Goal: Information Seeking & Learning: Check status

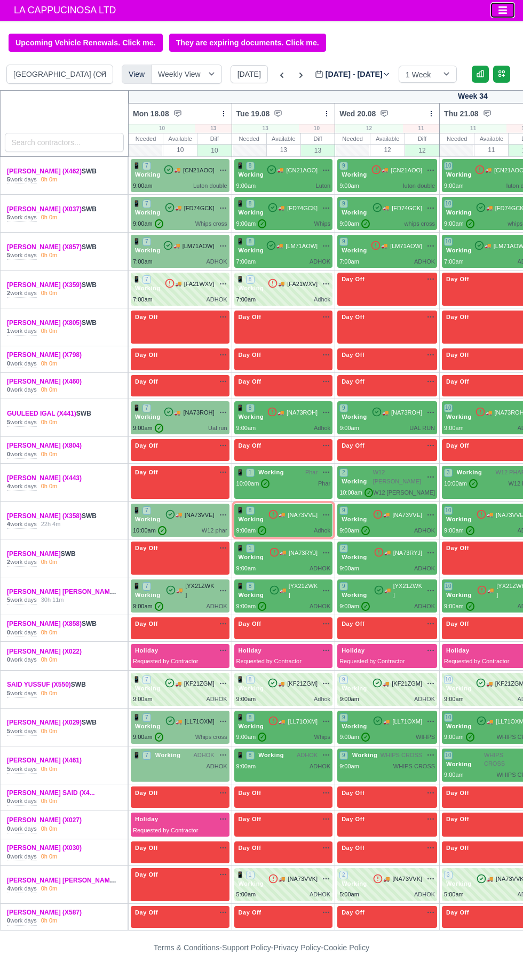
click at [503, 10] on icon "Toggle navigation" at bounding box center [503, 9] width 9 height 7
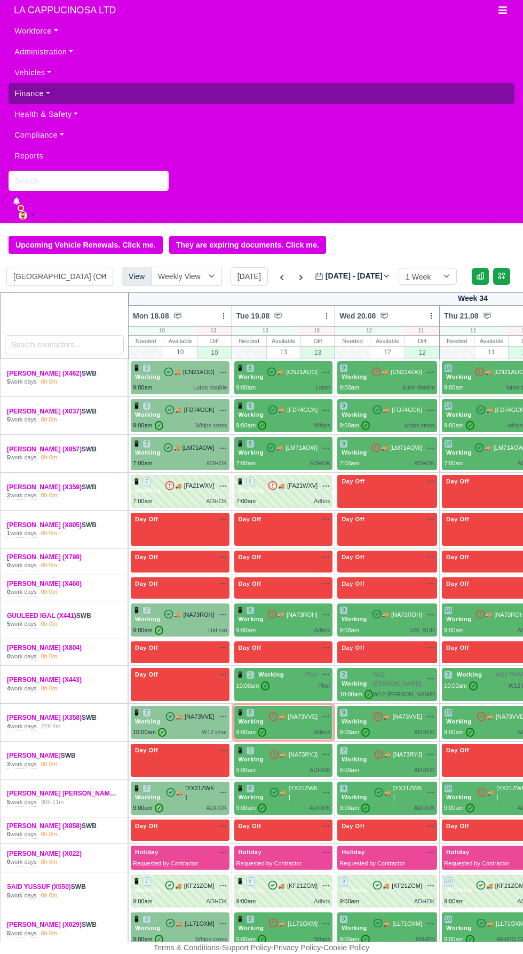
click at [54, 92] on link "Finance" at bounding box center [262, 93] width 506 height 21
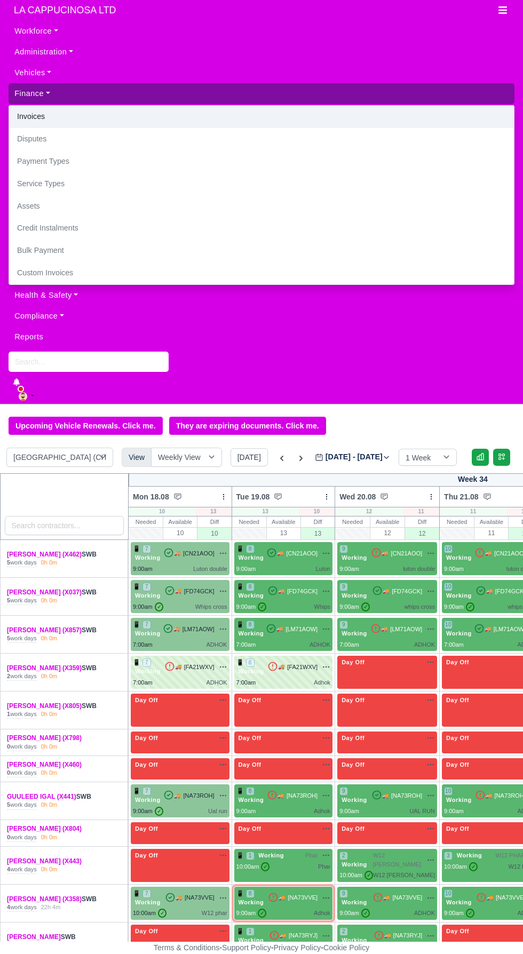
click at [29, 117] on link "Invoices" at bounding box center [261, 117] width 505 height 22
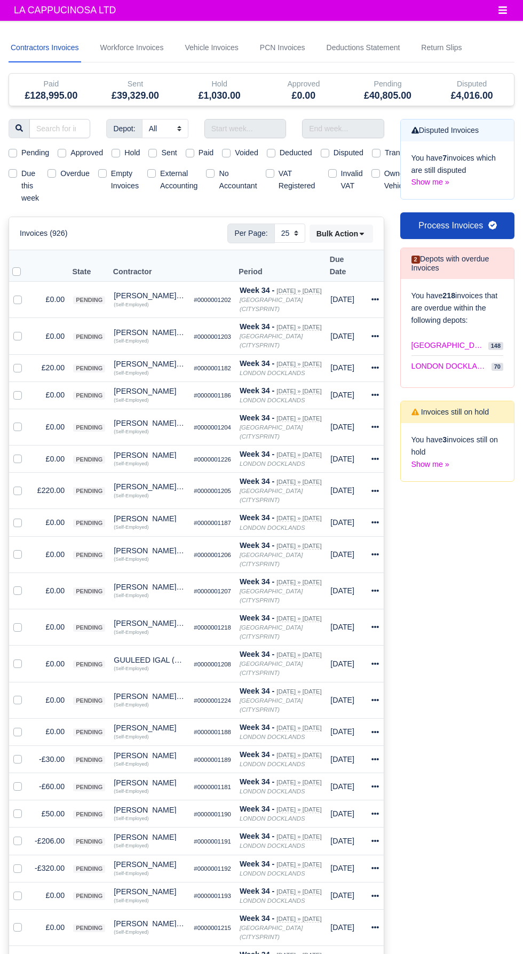
select select "25"
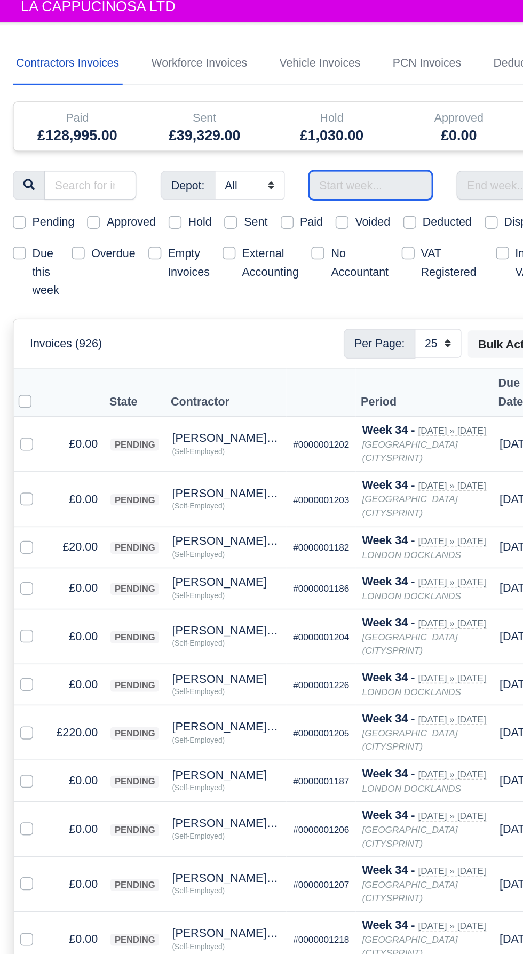
click at [252, 136] on input "text" at bounding box center [245, 128] width 82 height 19
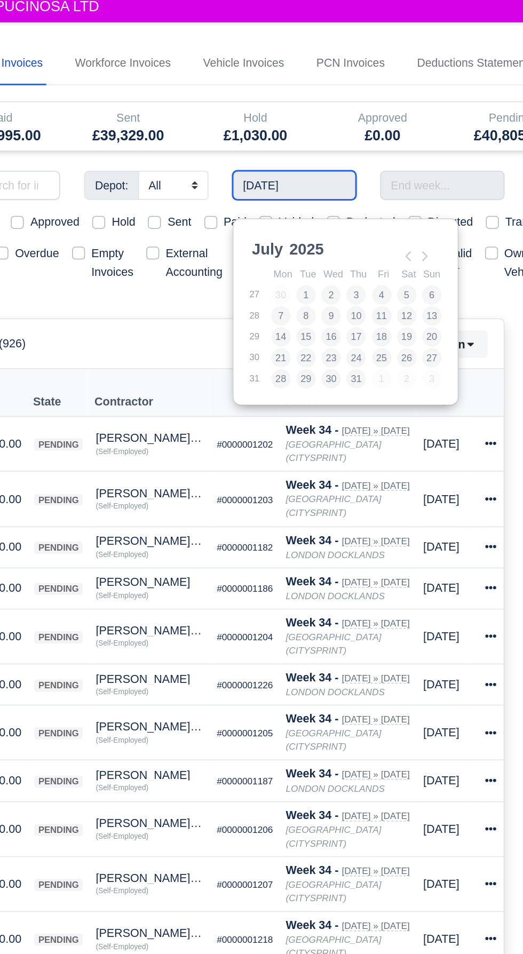
type input "21/07/2025 - 27/07/2025"
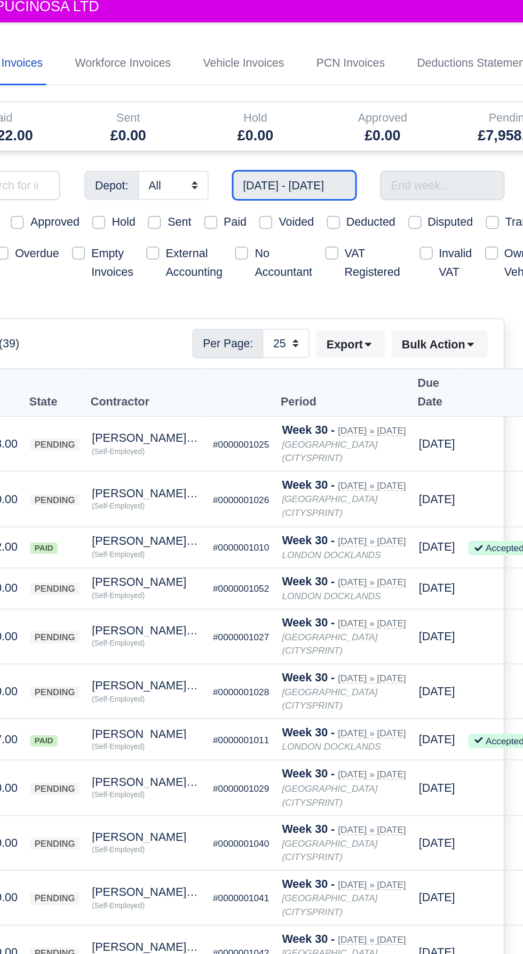
click at [257, 138] on input "21/07/2025 - 27/07/2025" at bounding box center [245, 128] width 82 height 19
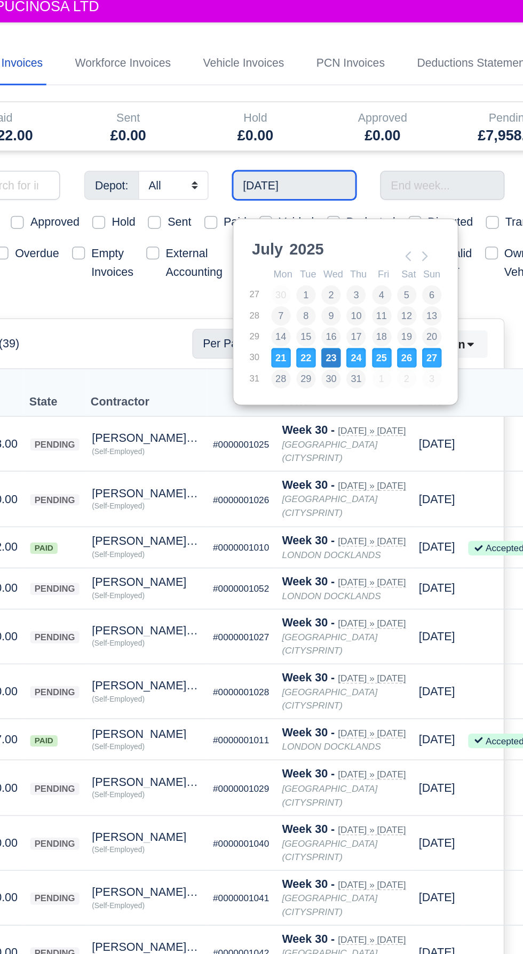
type input "14/07/2025 - 20/07/2025"
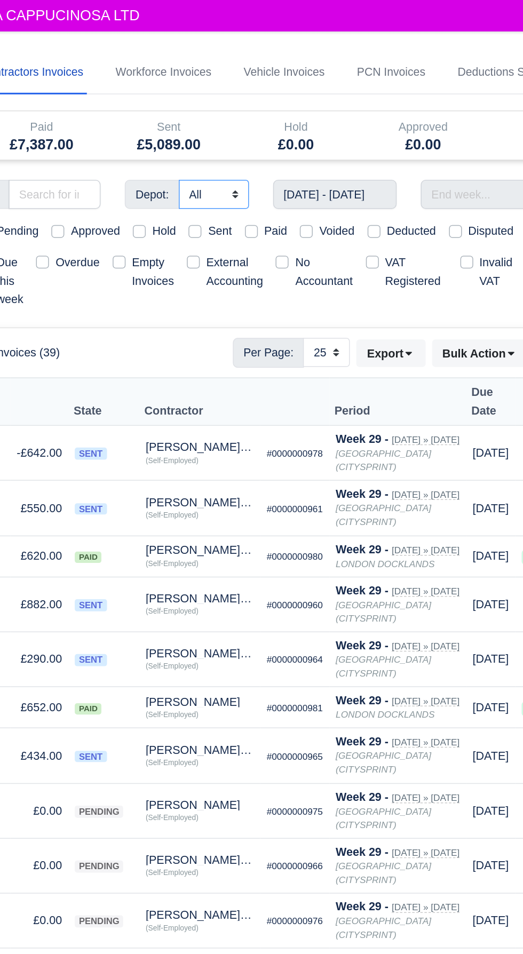
click at [151, 138] on select "All LONDON CITY (CITYSPRINT) LONDON DOCKLANDS" at bounding box center [165, 128] width 46 height 19
select select "2"
click at [142, 138] on select "All LONDON CITY (CITYSPRINT) LONDON DOCKLANDS" at bounding box center [165, 128] width 46 height 19
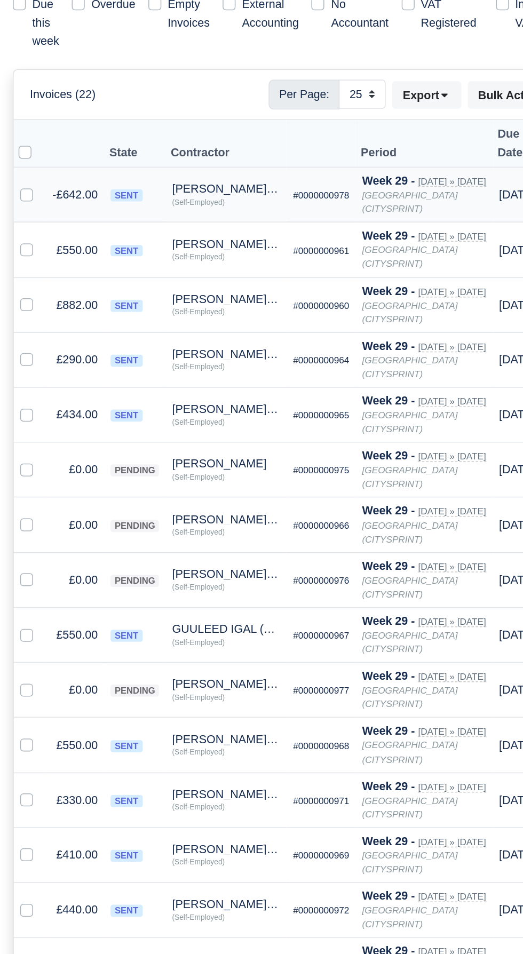
click at [110, 308] on td "AHMAD JUMA (X462) Quick Actions Other Invoices Wallet (Self-Employed)" at bounding box center [149, 300] width 80 height 36
click at [34, 309] on td "-£642.00" at bounding box center [49, 300] width 38 height 36
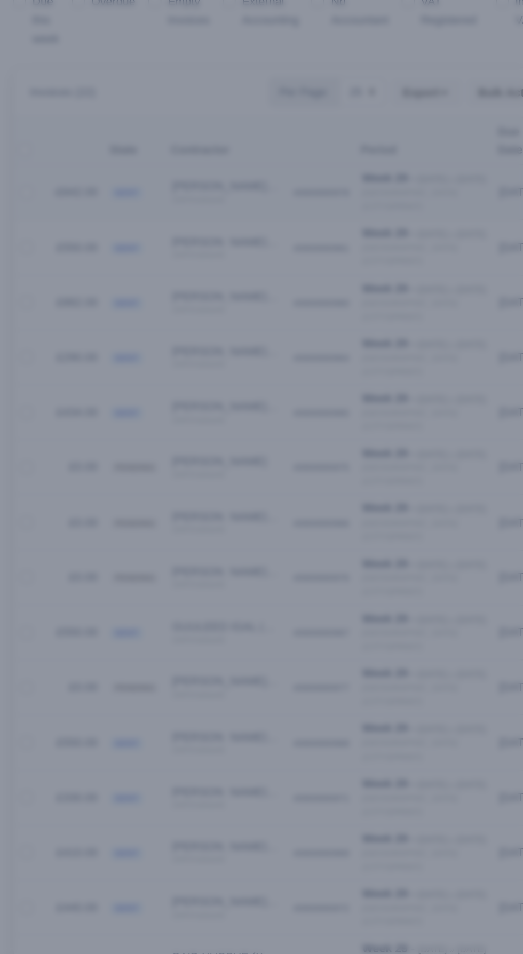
select select
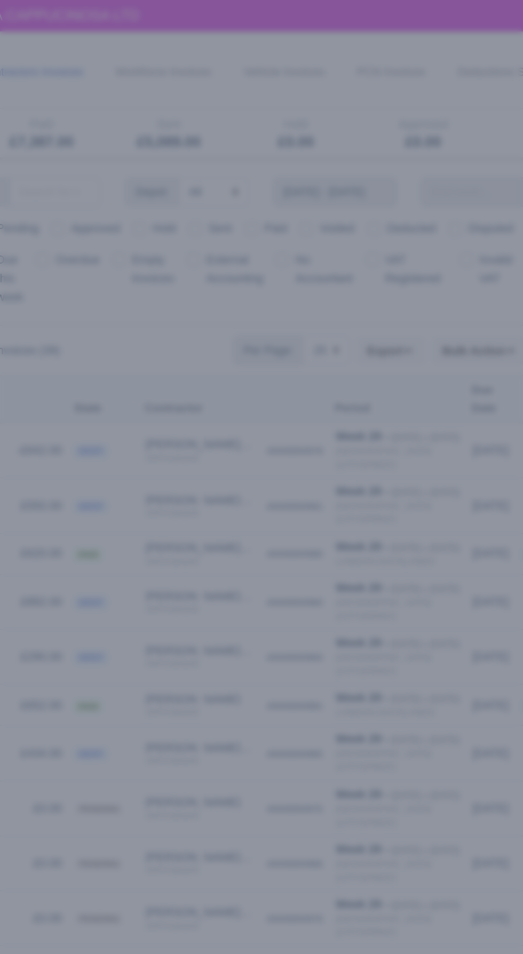
click at [125, 120] on div at bounding box center [261, 477] width 523 height 954
